Goal: Task Accomplishment & Management: Manage account settings

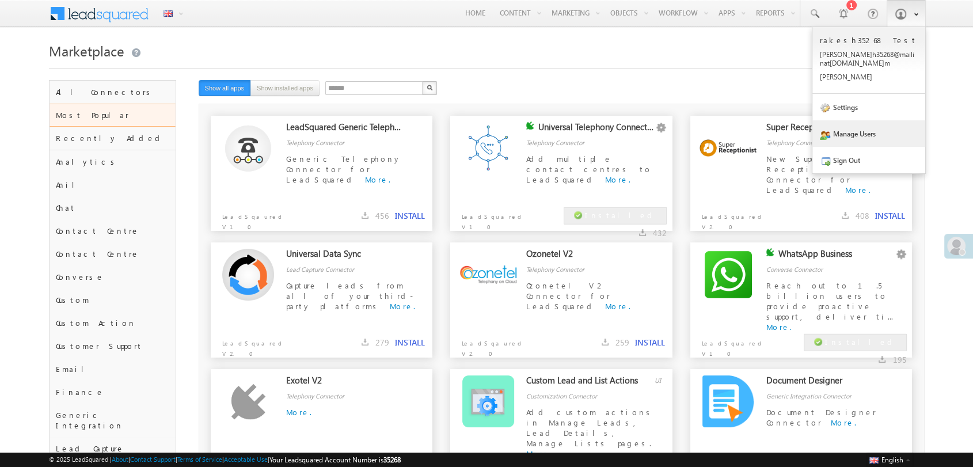
click at [862, 127] on link "Manage Users" at bounding box center [868, 133] width 113 height 26
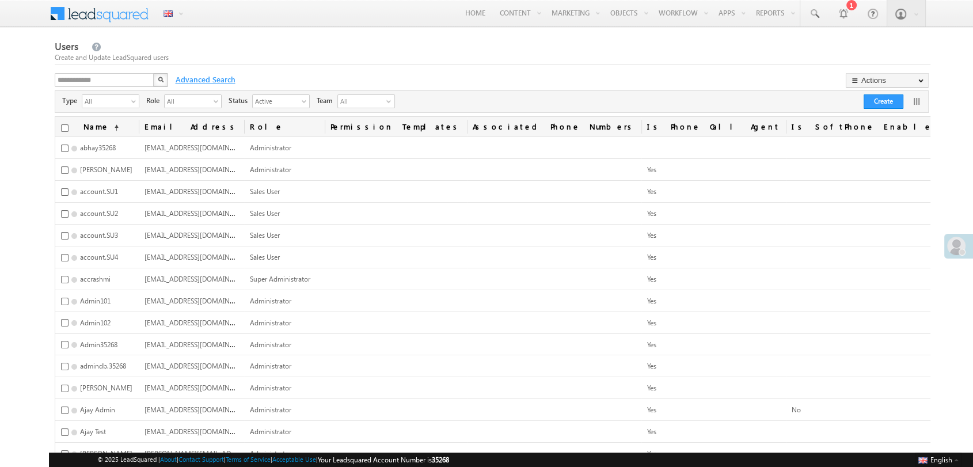
click at [209, 78] on span "Advanced Search" at bounding box center [204, 79] width 69 height 10
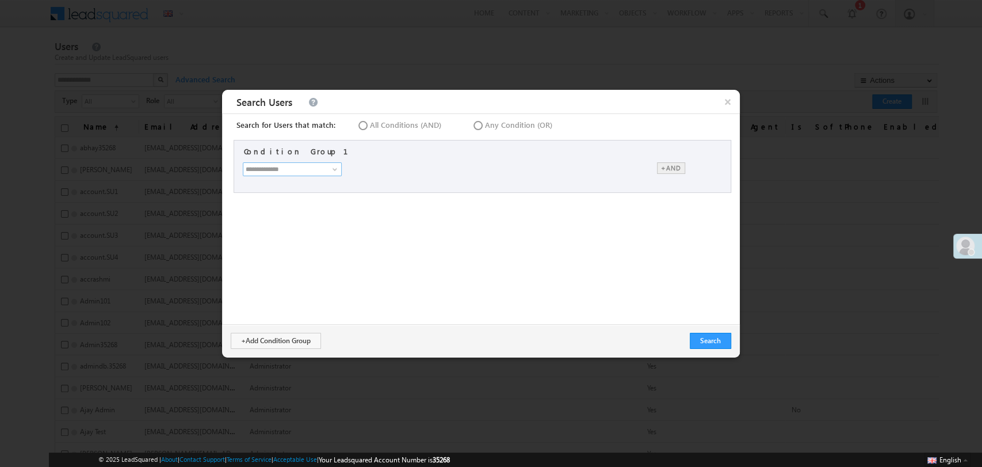
click at [281, 170] on input at bounding box center [292, 169] width 99 height 14
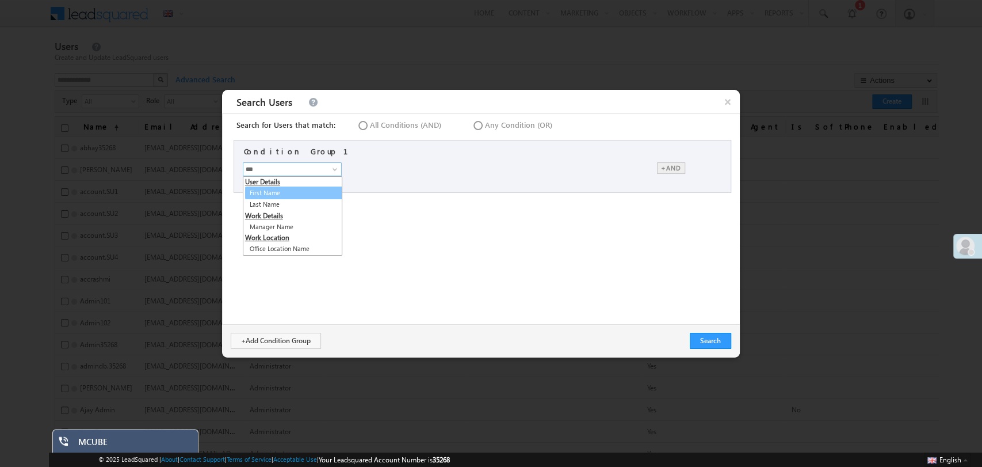
click at [280, 192] on link "First Name" at bounding box center [295, 192] width 100 height 13
type input "**********"
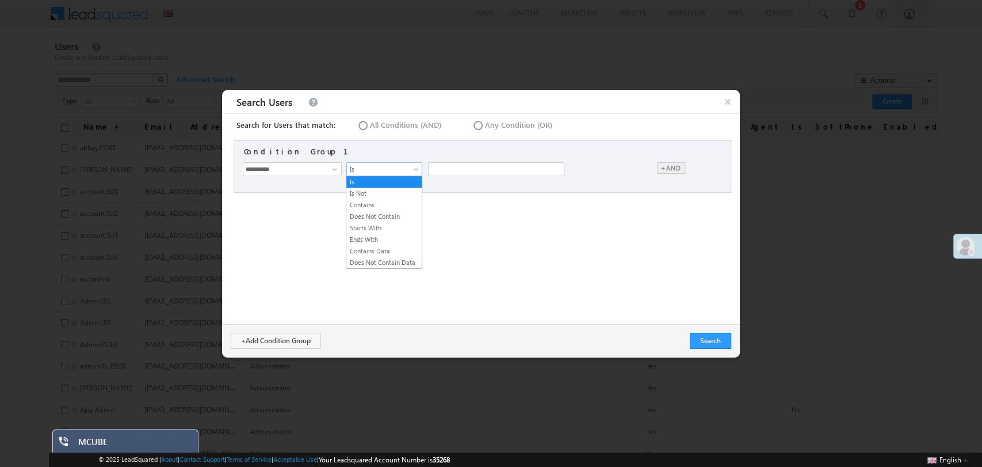
click at [380, 172] on span "Is" at bounding box center [382, 169] width 70 height 10
click at [452, 167] on input "text" at bounding box center [496, 169] width 136 height 14
type input "******"
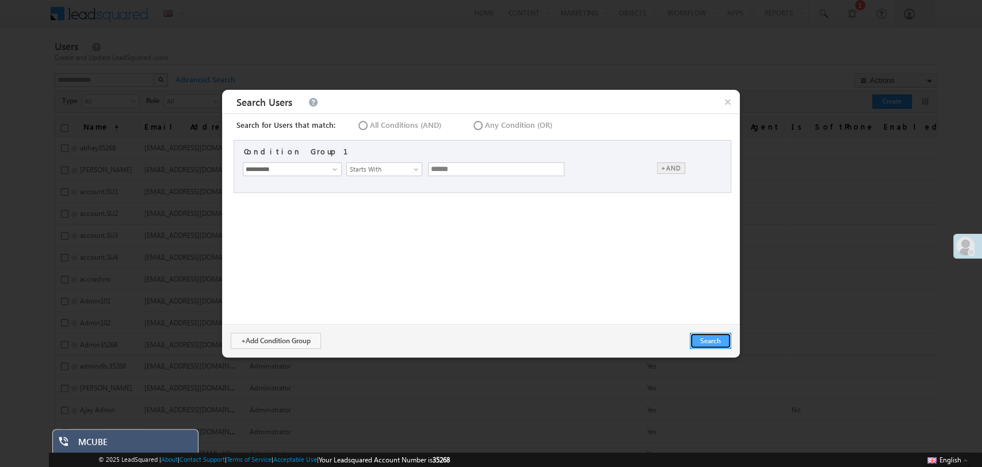
click at [719, 345] on button "Search" at bounding box center [710, 341] width 41 height 16
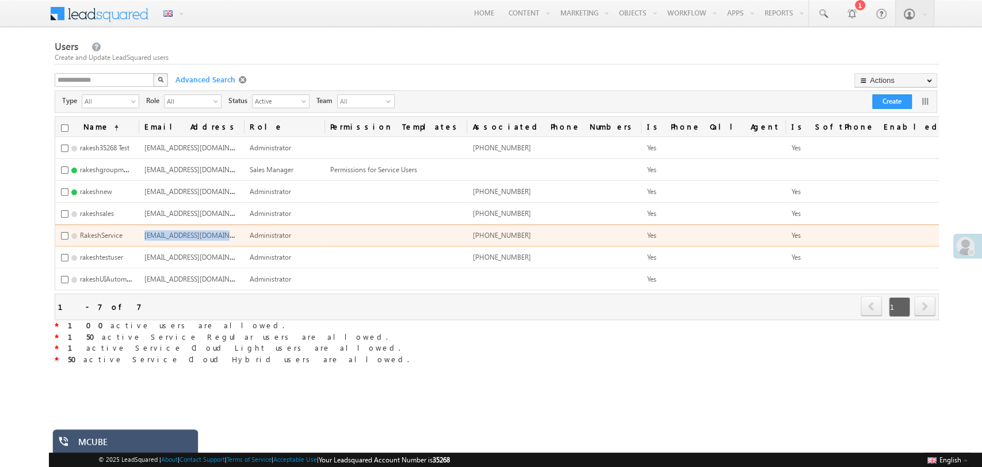
drag, startPoint x: 331, startPoint y: 233, endPoint x: 322, endPoint y: 231, distance: 9.4
click at [244, 231] on td "RakeshService35268@lsqdev.in" at bounding box center [191, 235] width 105 height 22
copy span "RakeshService35268@lsqdev.in"
click at [909, 245] on link "Edit" at bounding box center [950, 248] width 83 height 14
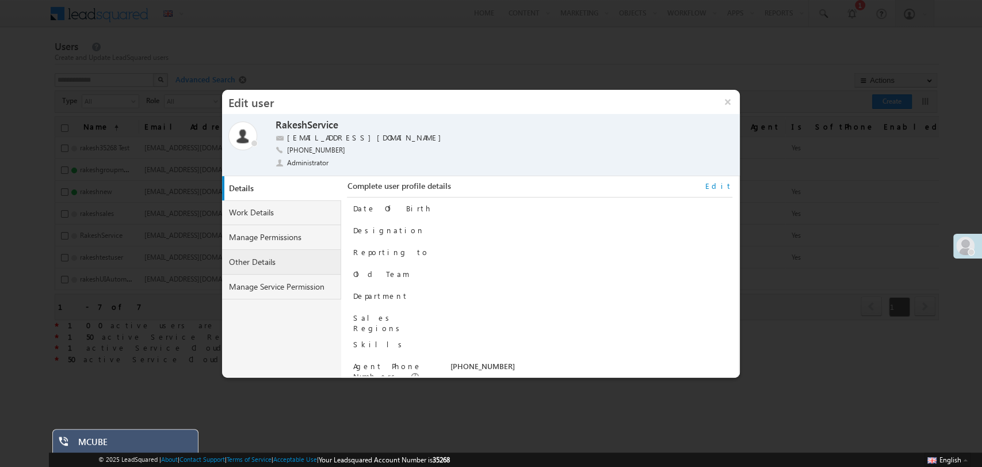
click at [275, 254] on link "Other Details" at bounding box center [282, 262] width 120 height 25
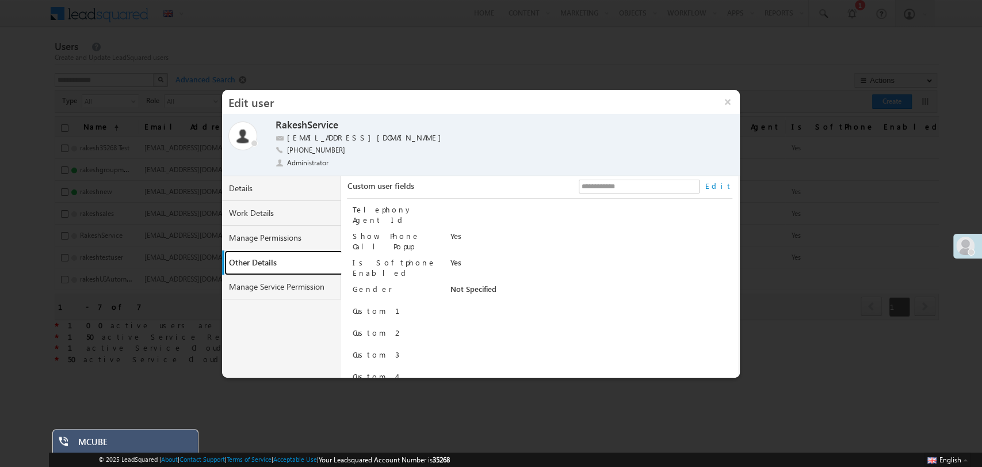
scroll to position [134, 0]
click at [303, 277] on link "Manage Service Permission" at bounding box center [282, 287] width 120 height 25
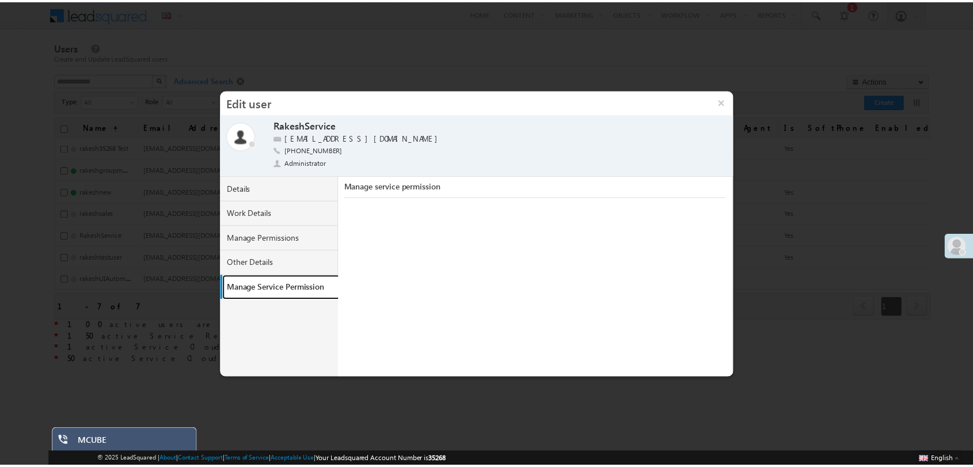
scroll to position [12, 1]
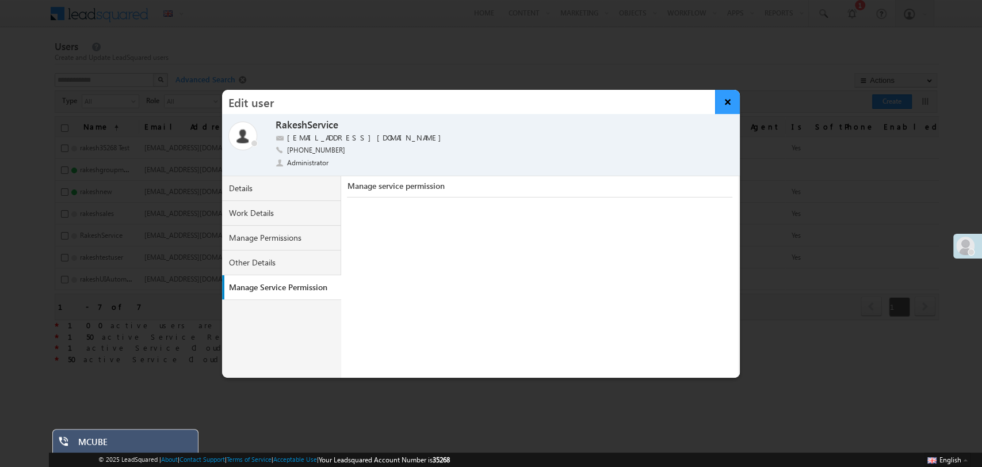
click at [730, 95] on button "×" at bounding box center [727, 102] width 25 height 24
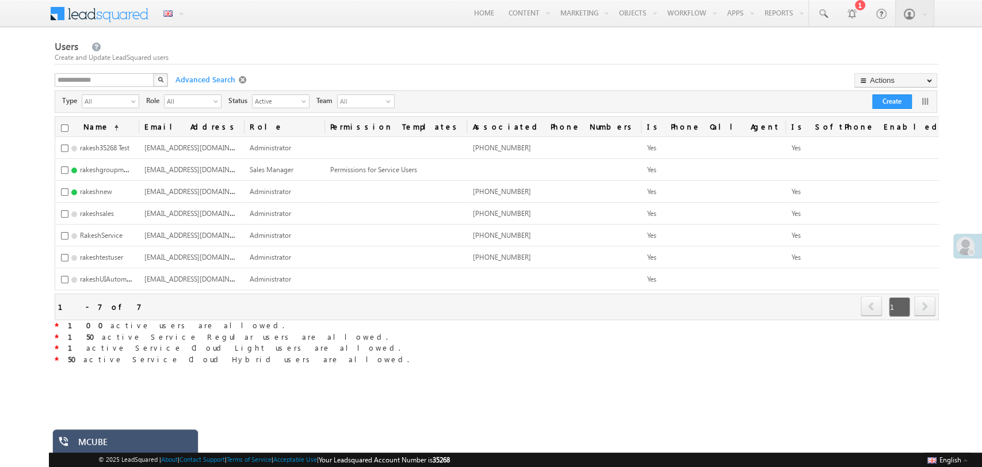
click at [239, 77] on span at bounding box center [244, 79] width 10 height 9
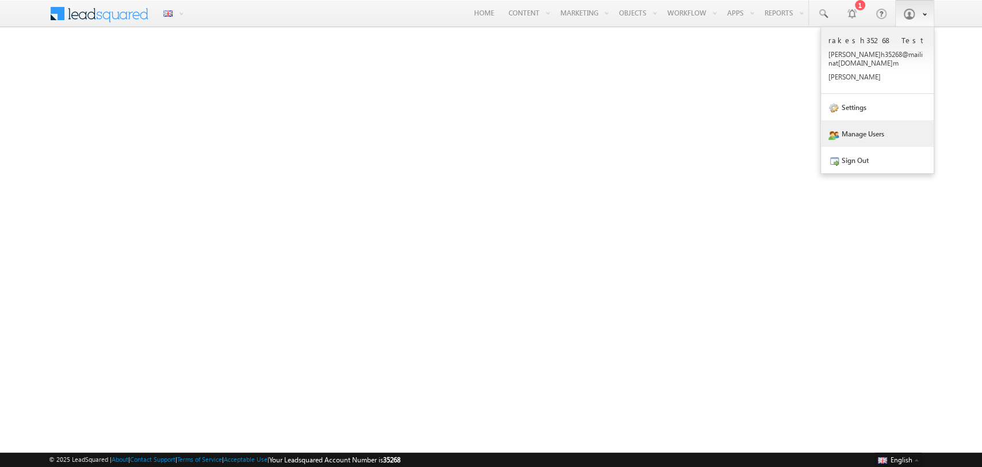
click at [870, 128] on link "Manage Users" at bounding box center [877, 133] width 113 height 26
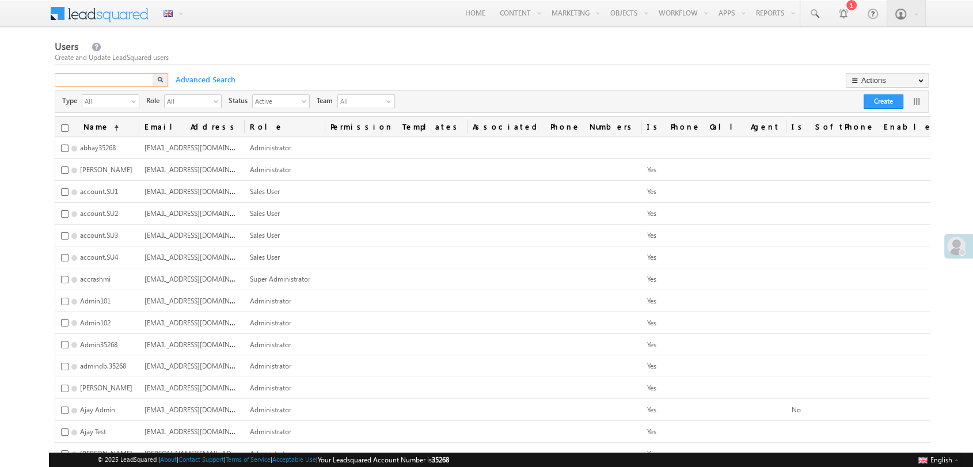
click at [98, 77] on input "text" at bounding box center [105, 80] width 100 height 14
type input "**********"
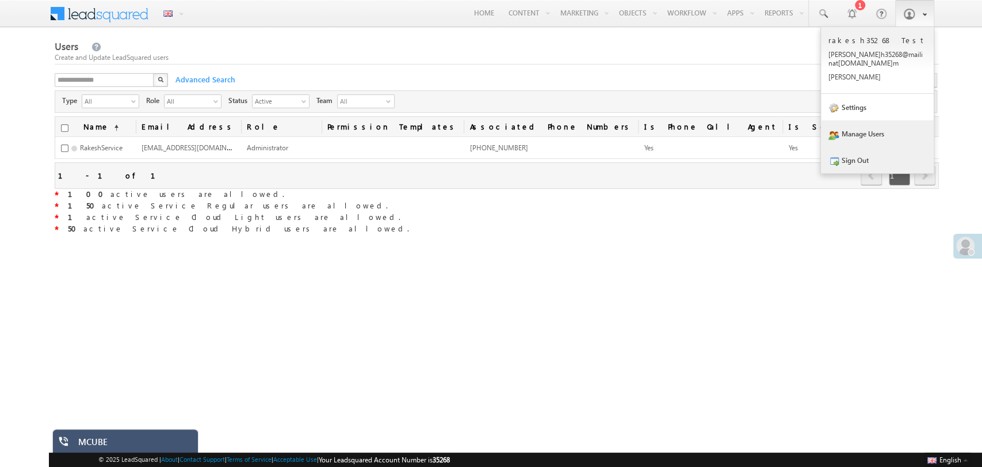
click at [875, 147] on link "Sign Out" at bounding box center [877, 160] width 113 height 26
